Goal: Transaction & Acquisition: Purchase product/service

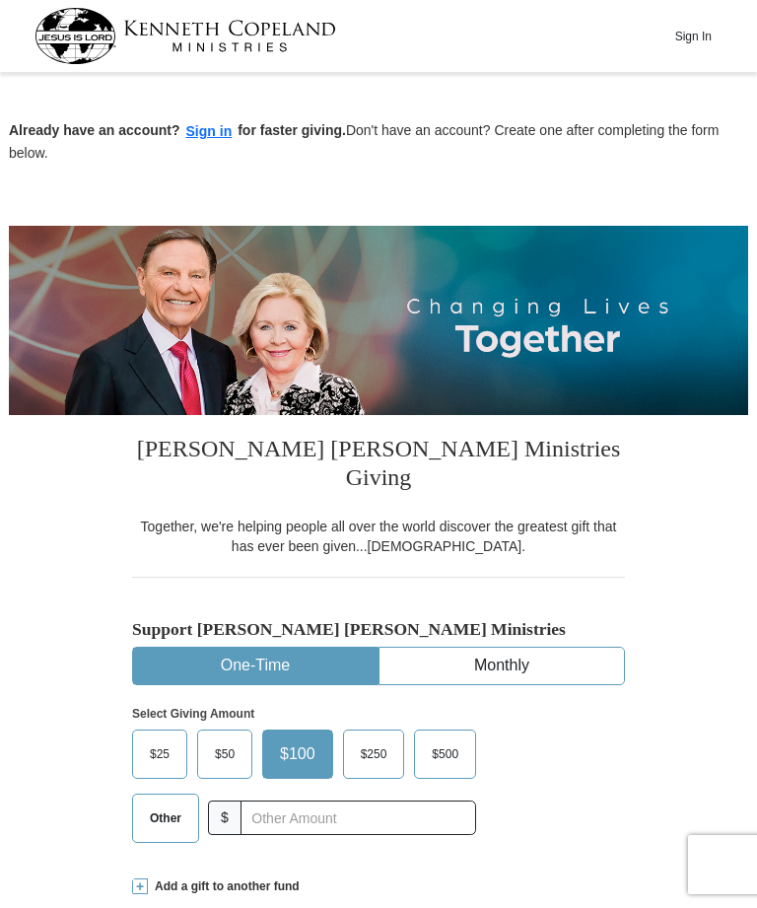
click at [150, 740] on span "$25" at bounding box center [159, 755] width 39 height 30
click at [0, 0] on input "$25" at bounding box center [0, 0] width 0 height 0
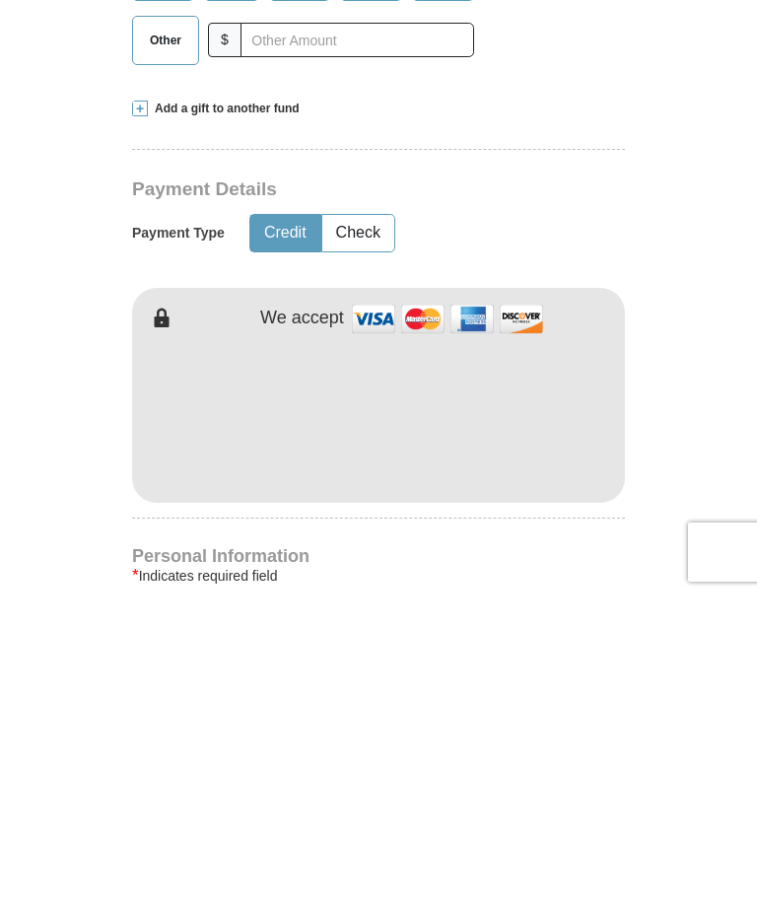
scroll to position [778, 0]
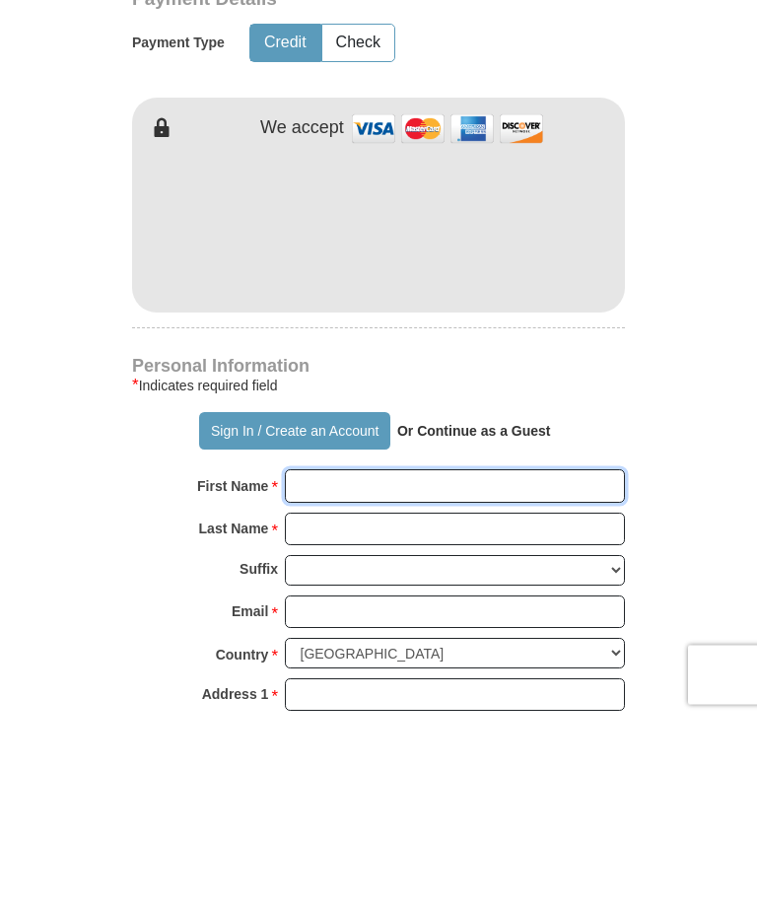
click at [521, 660] on input "First Name *" at bounding box center [455, 677] width 340 height 34
type input "[PERSON_NAME]"
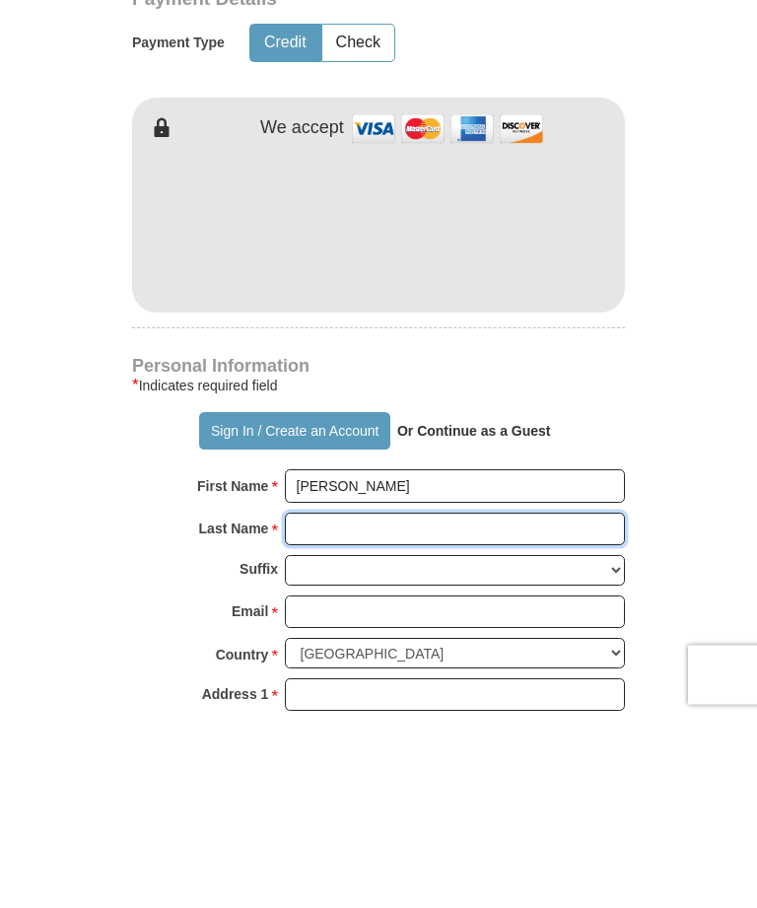
click at [432, 703] on input "Last Name *" at bounding box center [455, 720] width 340 height 34
type input "Bushberger"
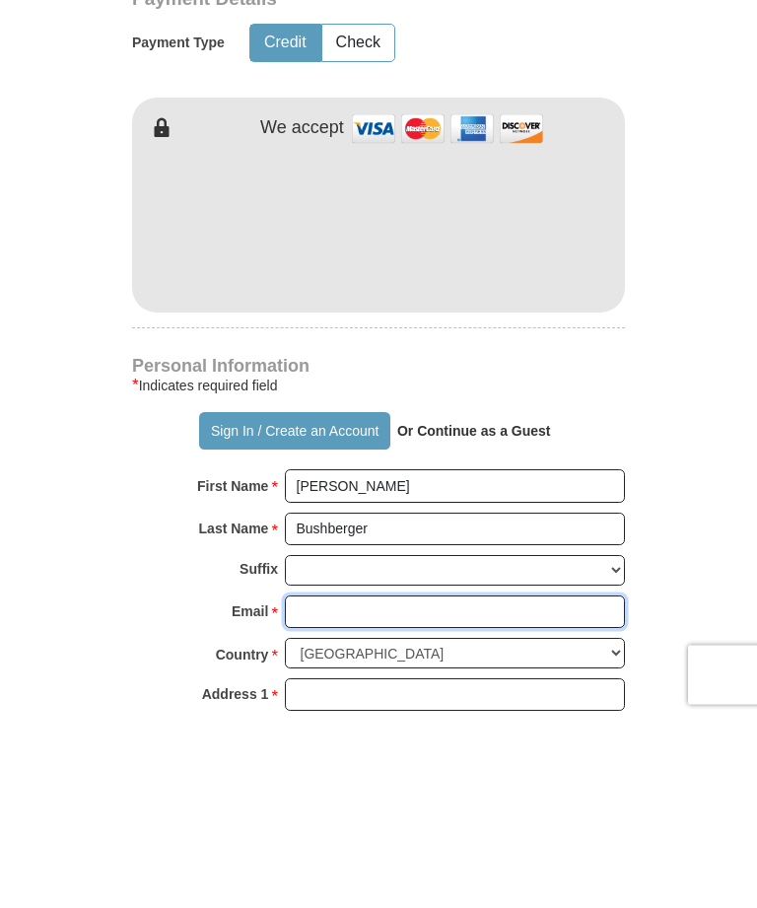
click at [470, 786] on input "Email *" at bounding box center [455, 803] width 340 height 34
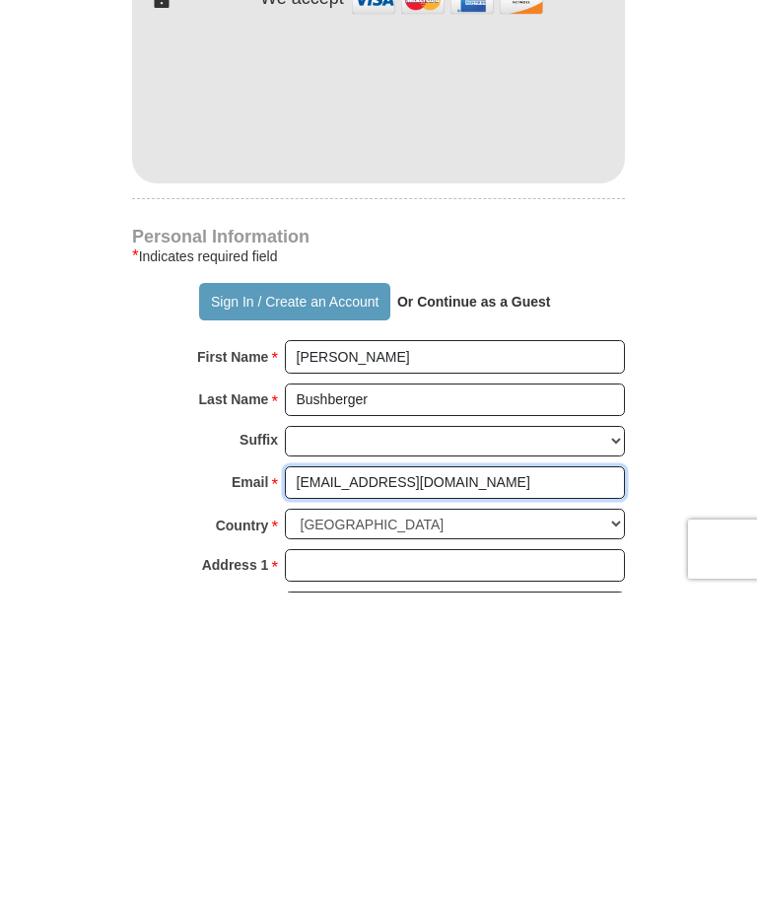
type input "[EMAIL_ADDRESS][DOMAIN_NAME]"
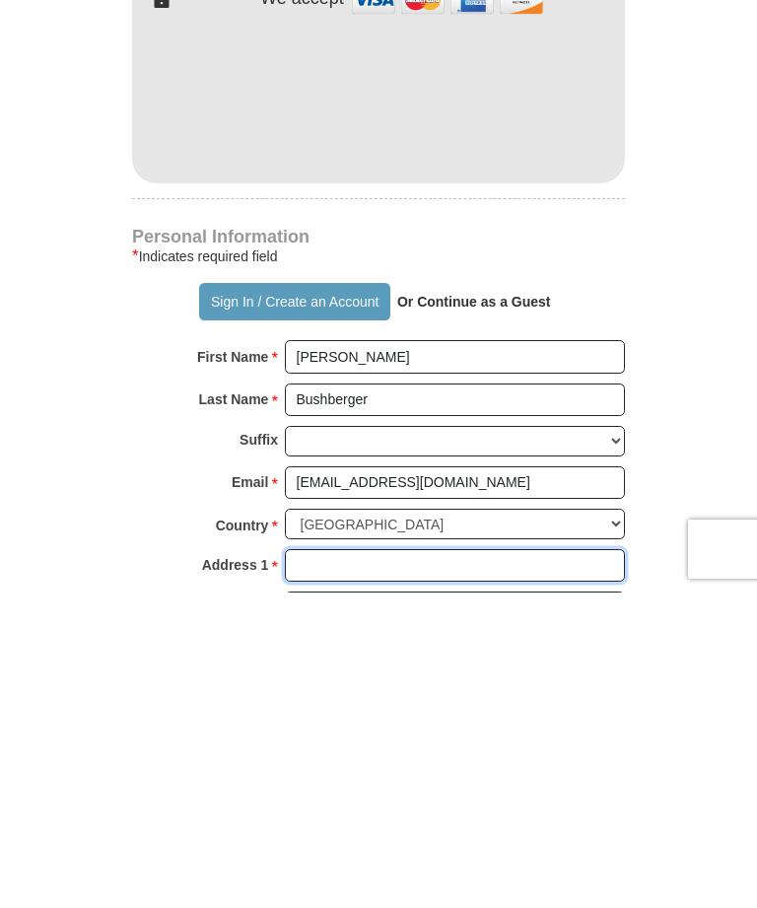
click at [498, 865] on input "Address 1 *" at bounding box center [455, 882] width 340 height 34
type input "[STREET_ADDRESS]"
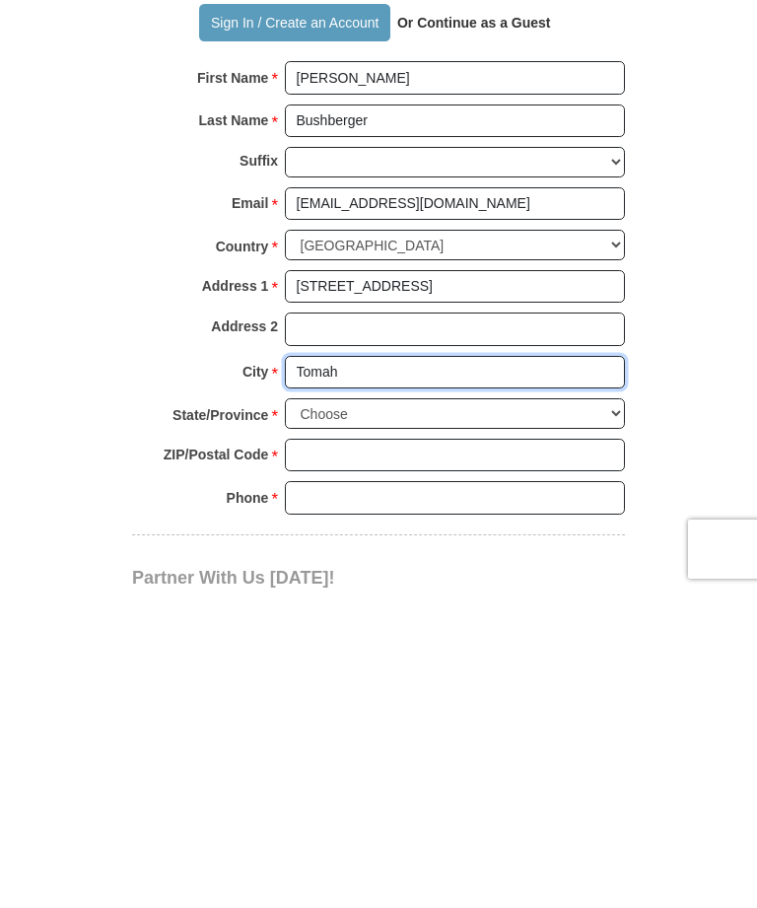
type input "Tomah"
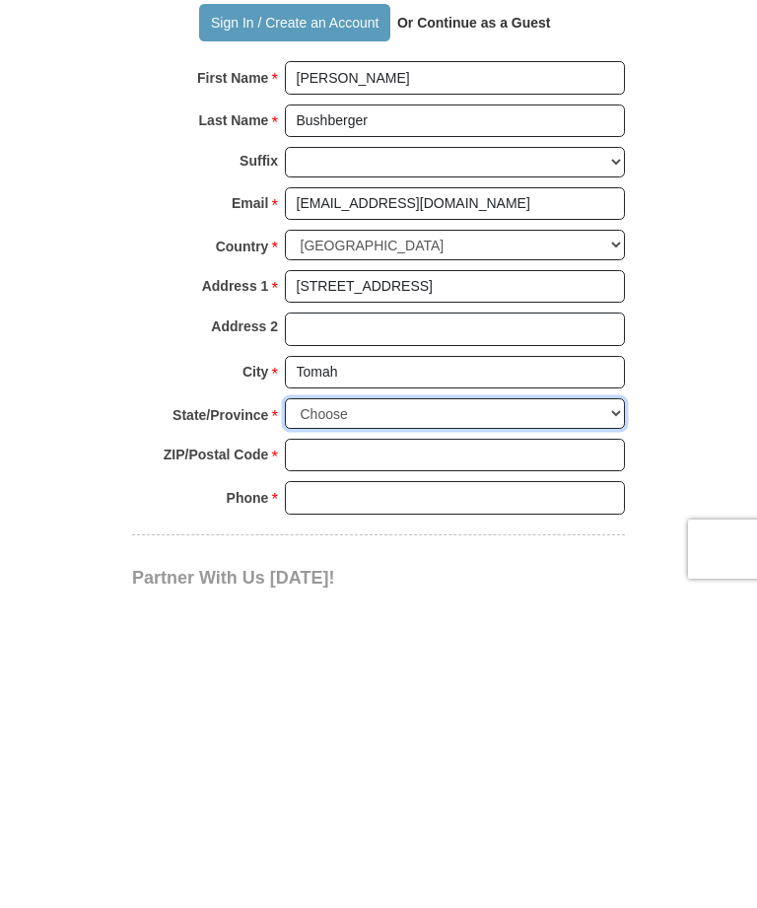
click at [605, 714] on select "Choose [US_STATE] [US_STATE] [US_STATE] [US_STATE] [US_STATE] Armed Forces Amer…" at bounding box center [455, 729] width 340 height 31
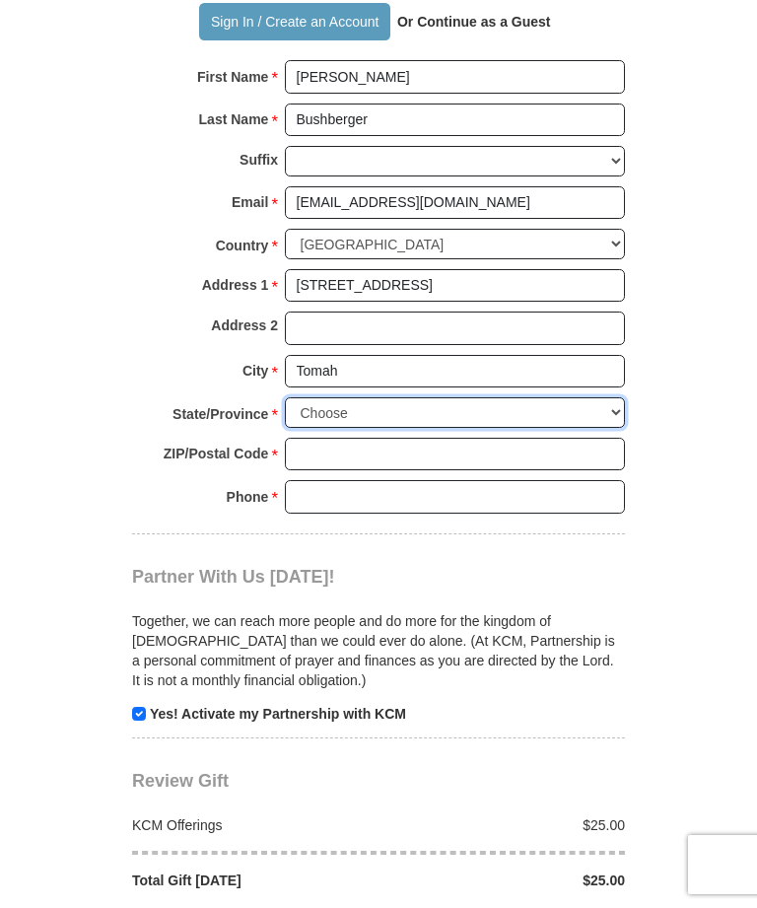
select select "WI"
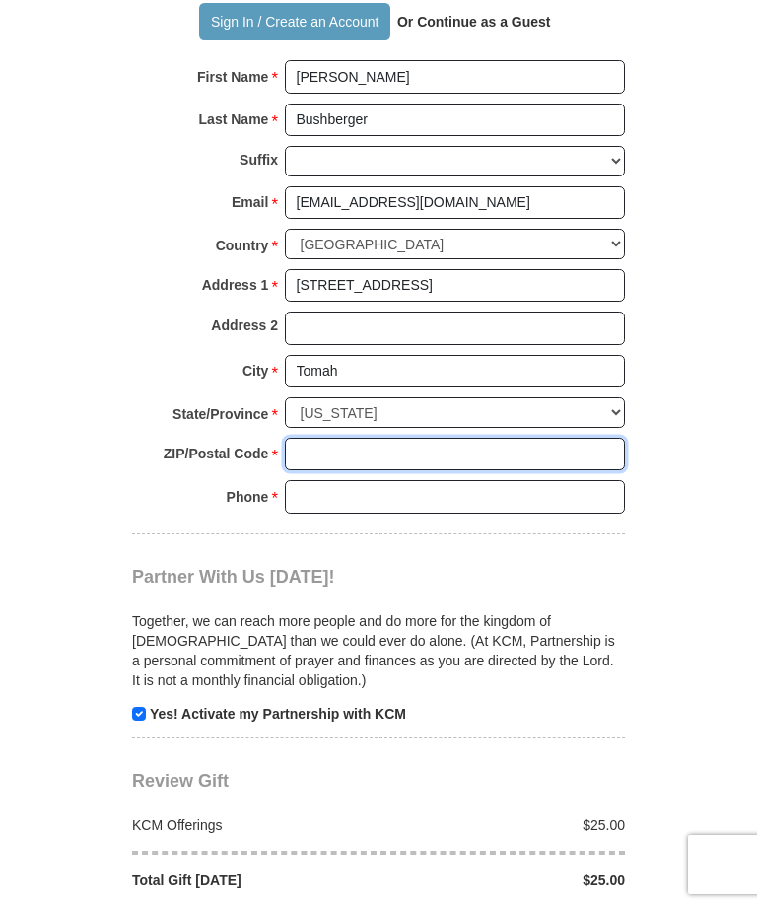
click at [406, 438] on input "ZIP/Postal Code *" at bounding box center [455, 455] width 340 height 34
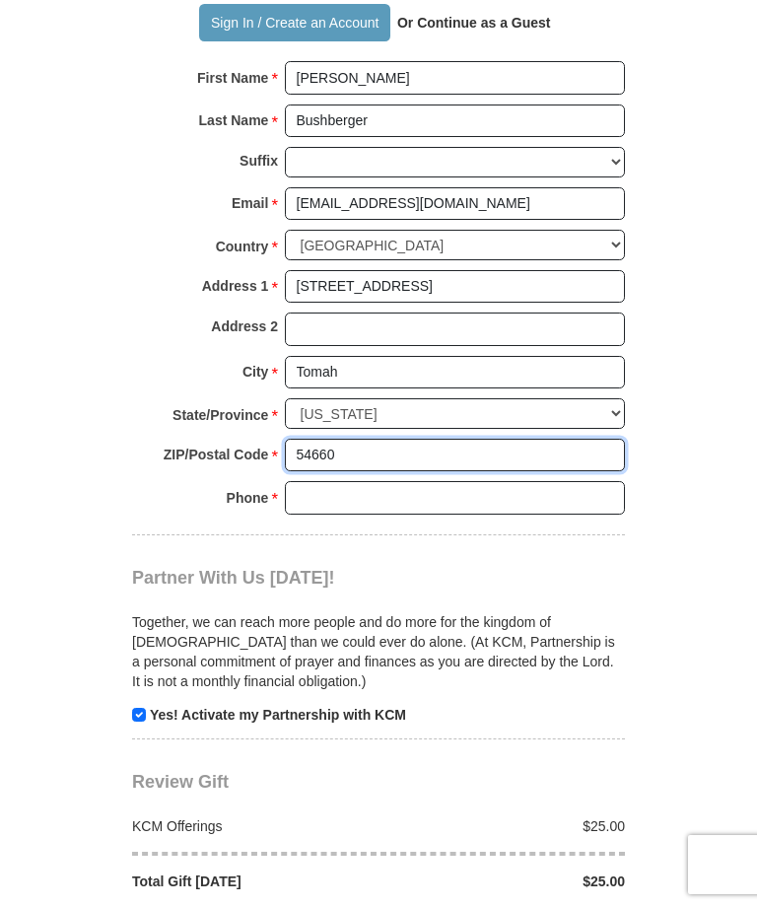
type input "54660"
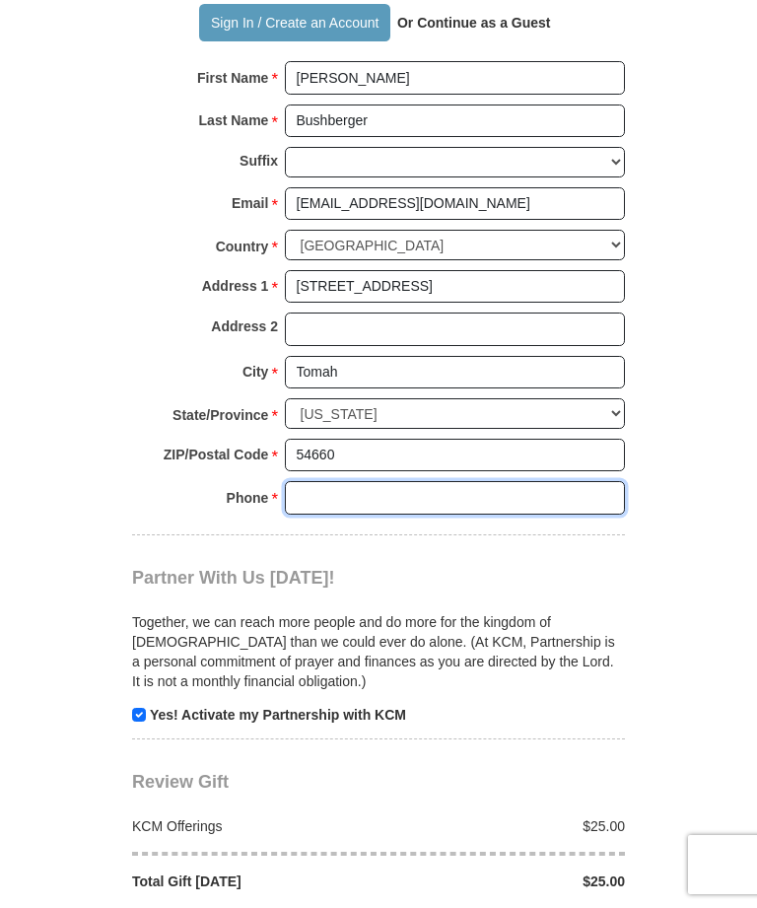
click at [473, 481] on input "Phone * *" at bounding box center [455, 498] width 340 height 34
click at [301, 481] on input "6084810716" at bounding box center [455, 498] width 340 height 34
click at [325, 481] on input "(6084810716" at bounding box center [455, 498] width 340 height 34
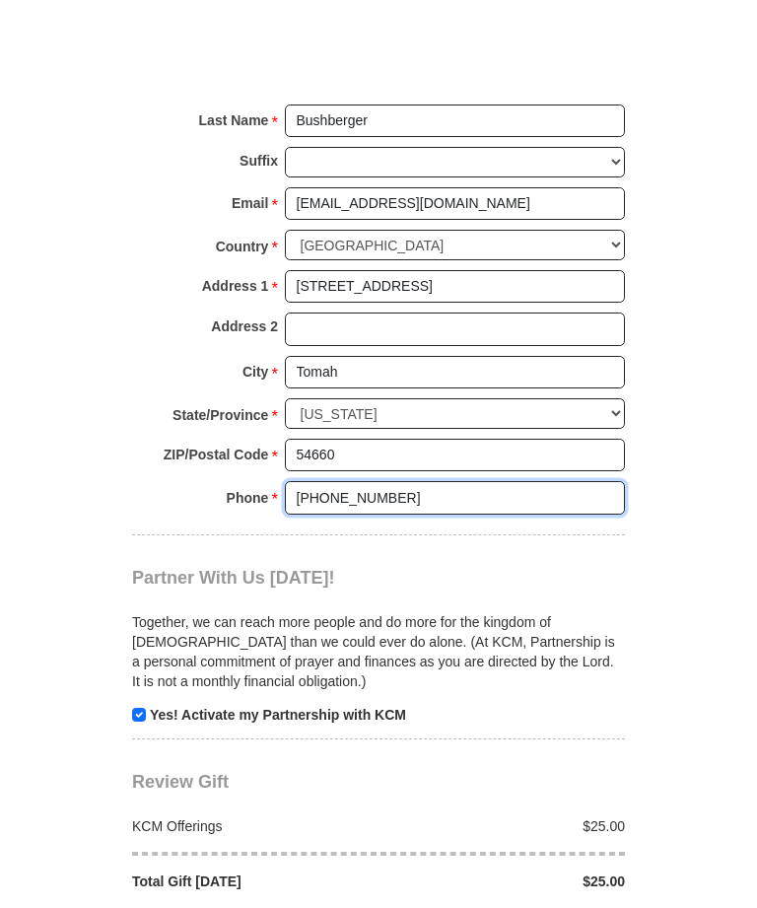
scroll to position [1492, 0]
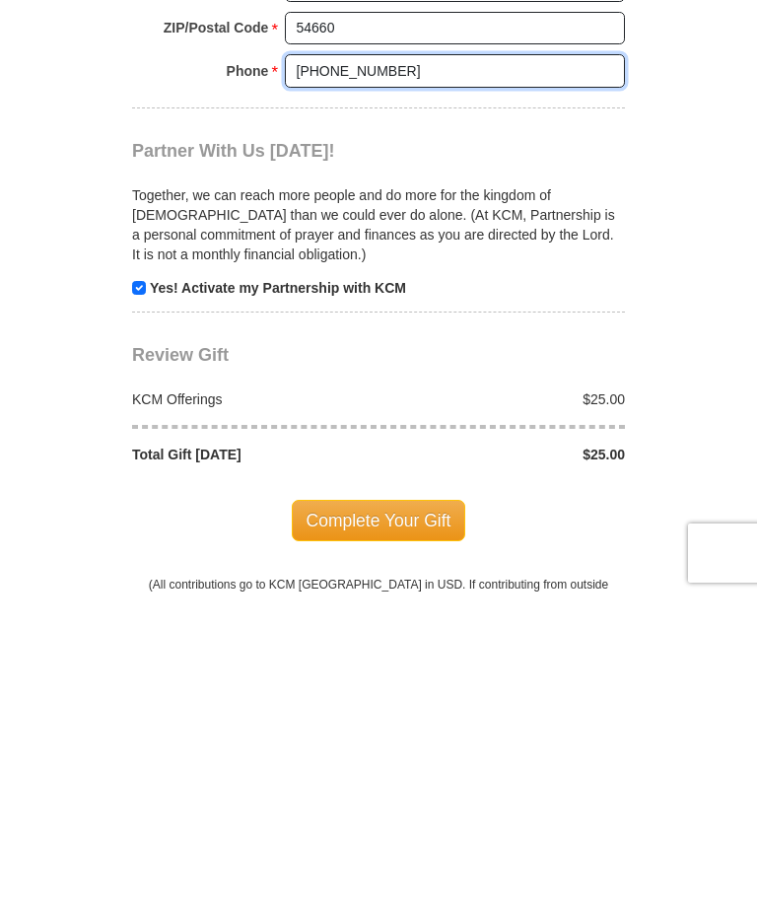
type input "[PHONE_NUMBER]"
click at [407, 812] on span "Complete Your Gift" at bounding box center [379, 832] width 175 height 41
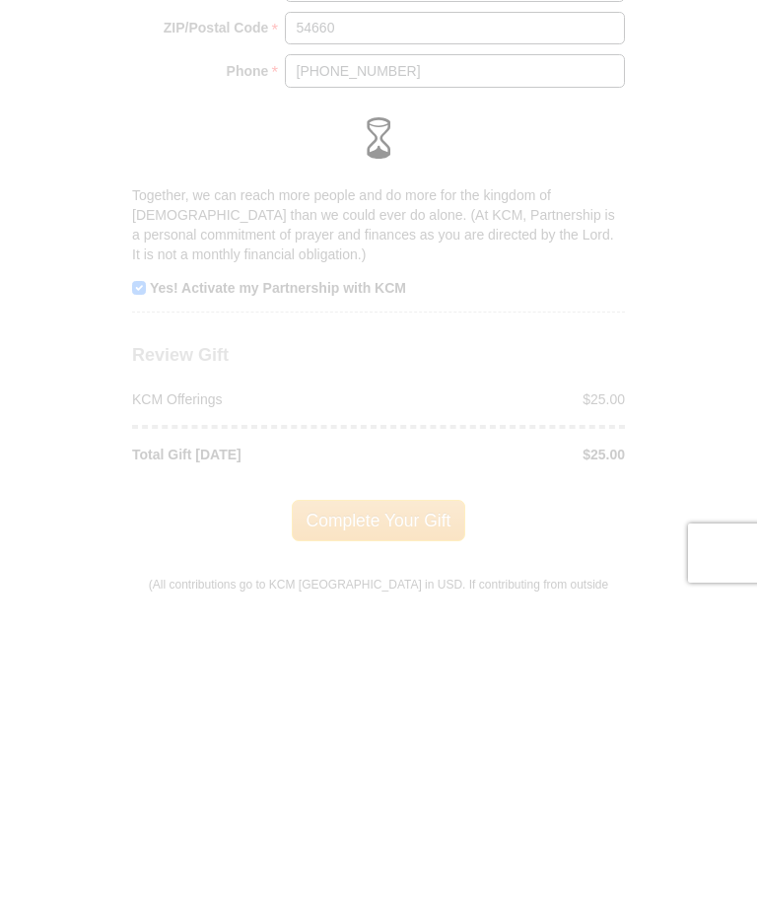
scroll to position [1804, 0]
